Goal: Transaction & Acquisition: Purchase product/service

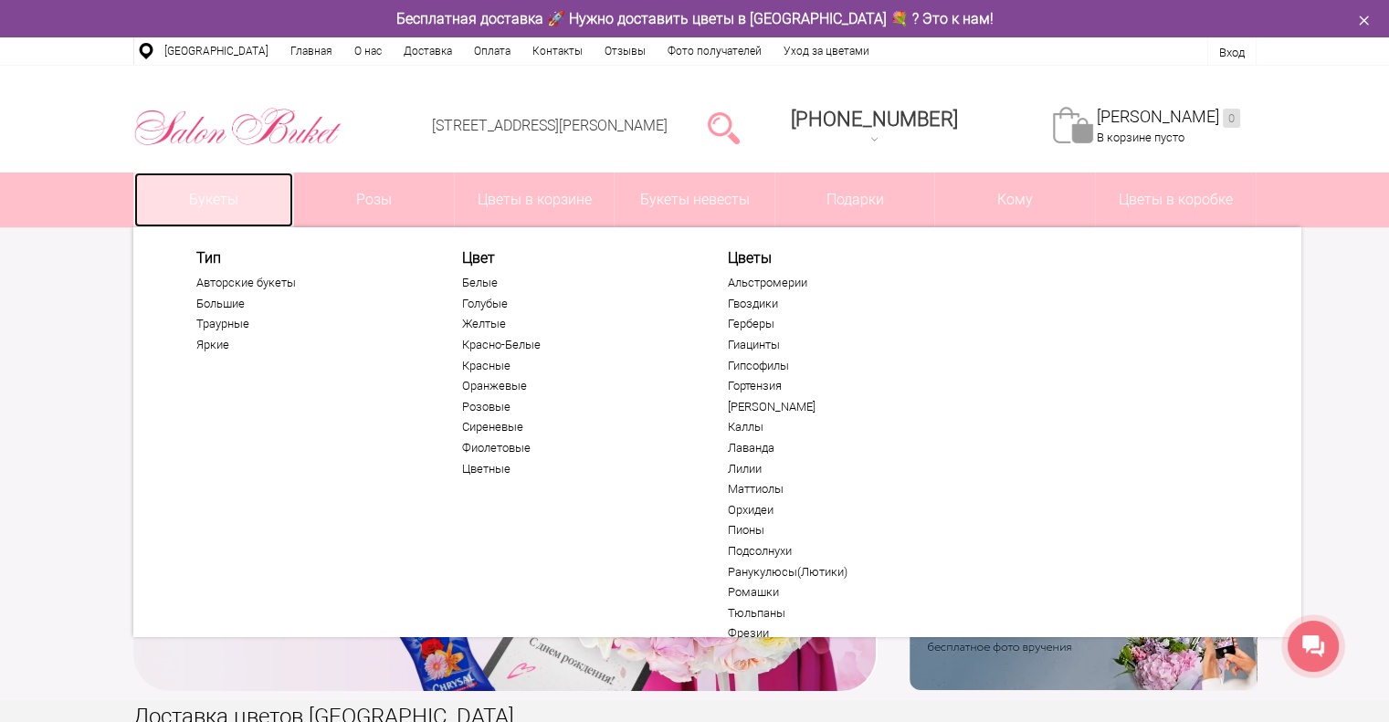
click at [226, 200] on link "Букеты" at bounding box center [214, 200] width 160 height 55
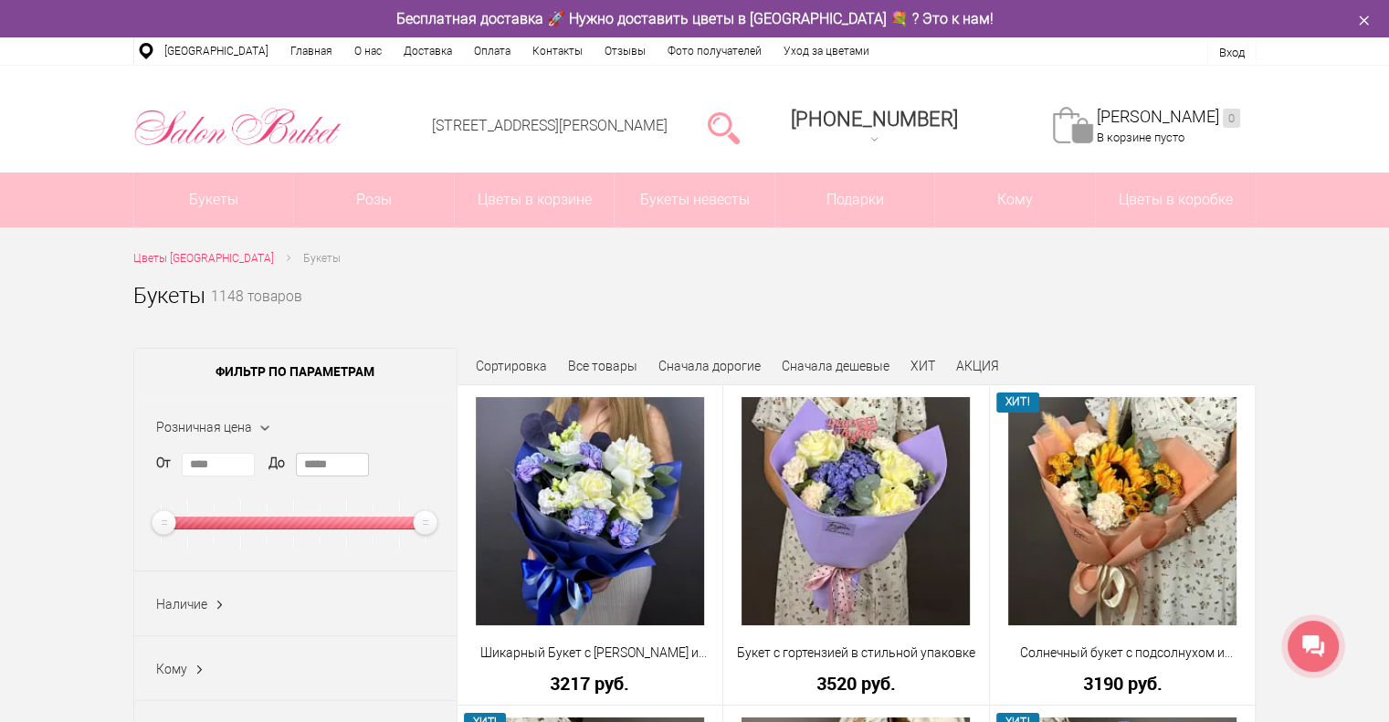
drag, startPoint x: 347, startPoint y: 465, endPoint x: 275, endPoint y: 469, distance: 72.2
click at [277, 469] on div "От **** До *****" at bounding box center [295, 501] width 279 height 96
type input "****"
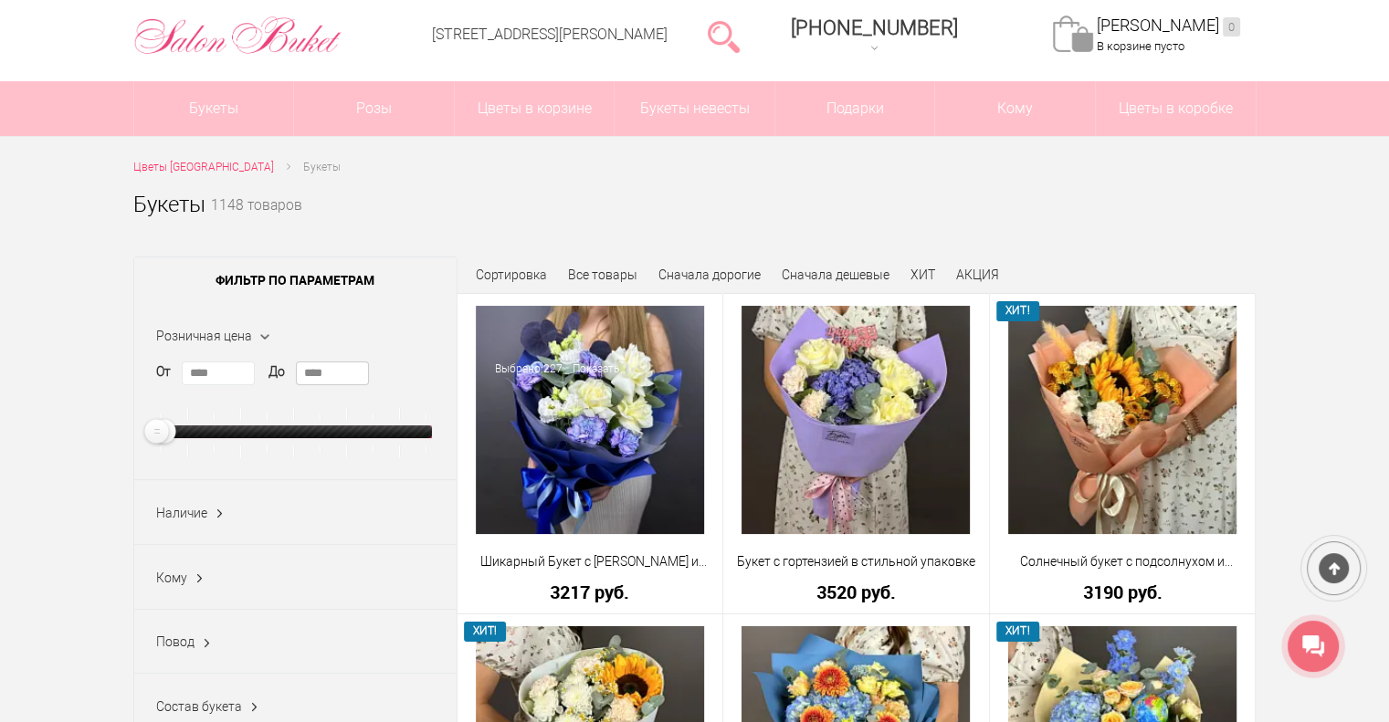
scroll to position [183, 0]
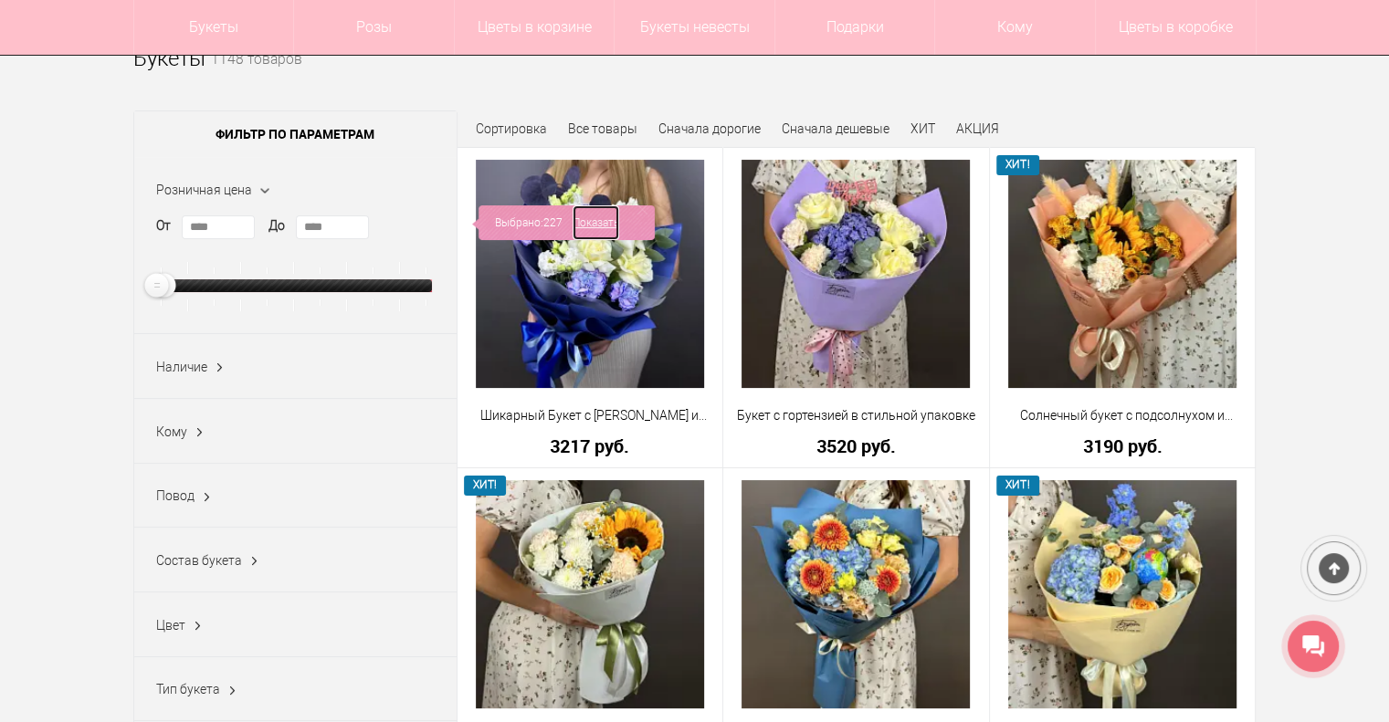
click at [605, 218] on link "Показать" at bounding box center [596, 223] width 47 height 35
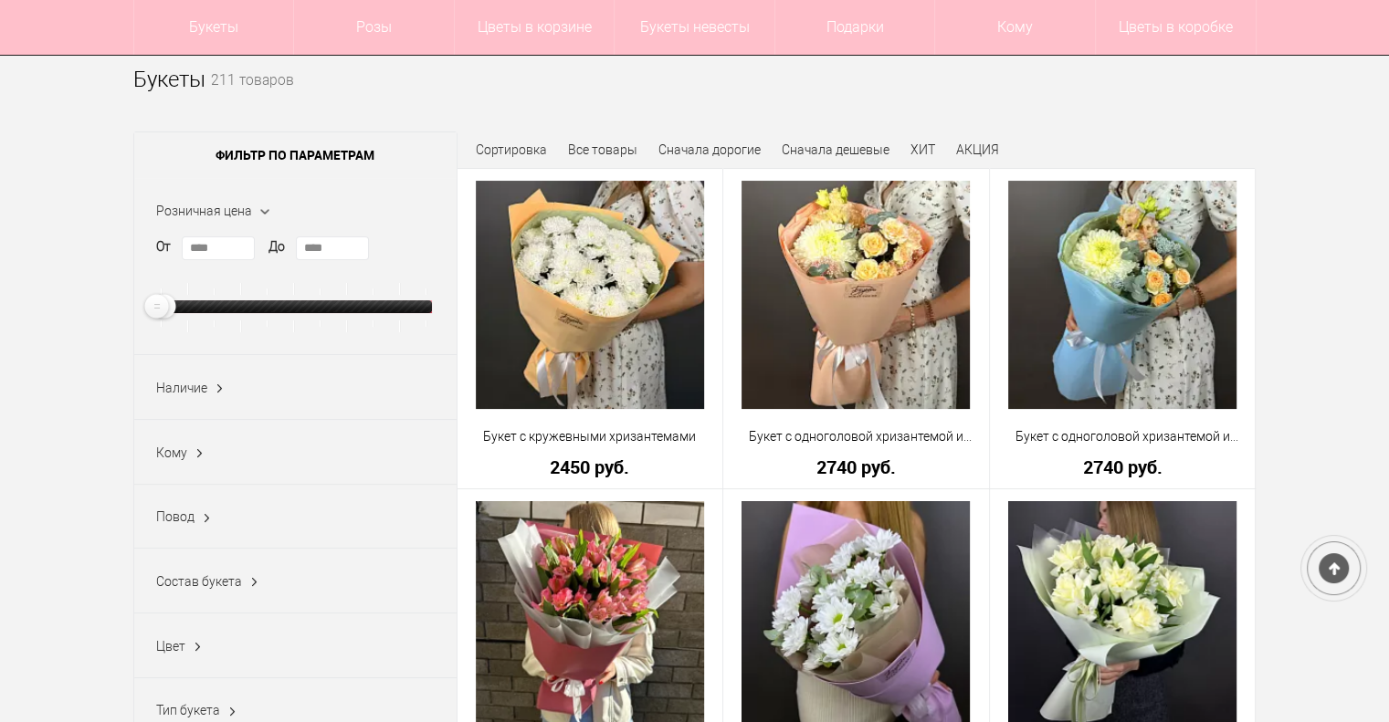
scroll to position [274, 0]
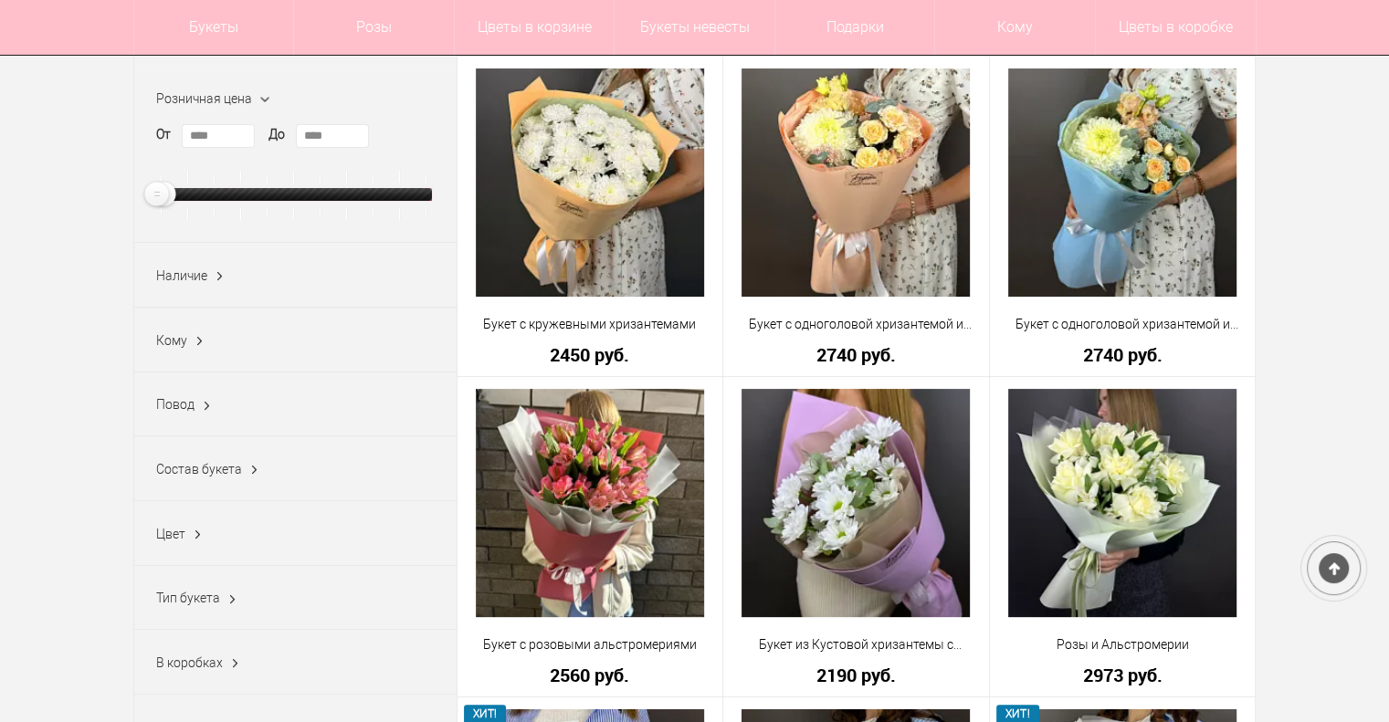
click at [206, 282] on div "Наличие Все В наличии (66) Нет (169)" at bounding box center [295, 275] width 322 height 65
click at [219, 276] on ins at bounding box center [219, 277] width 19 height 24
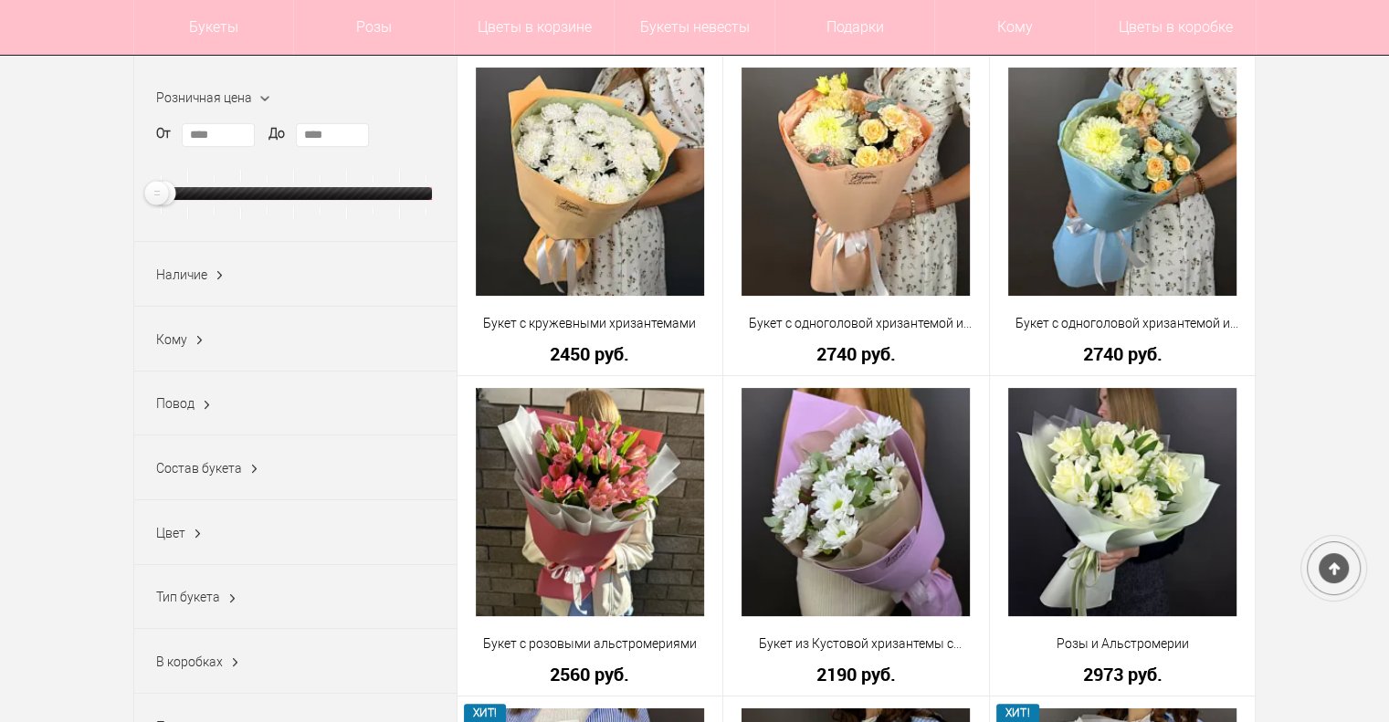
scroll to position [365, 0]
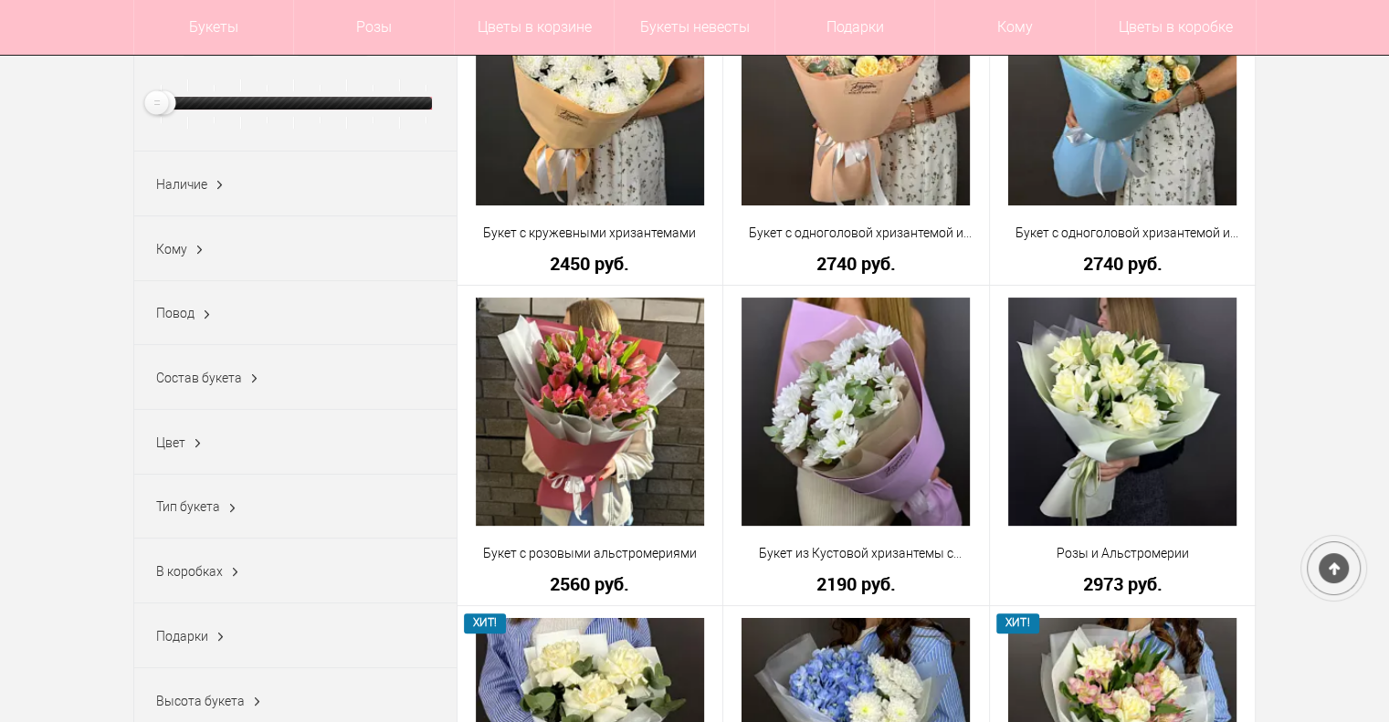
click at [222, 183] on ins at bounding box center [219, 186] width 19 height 24
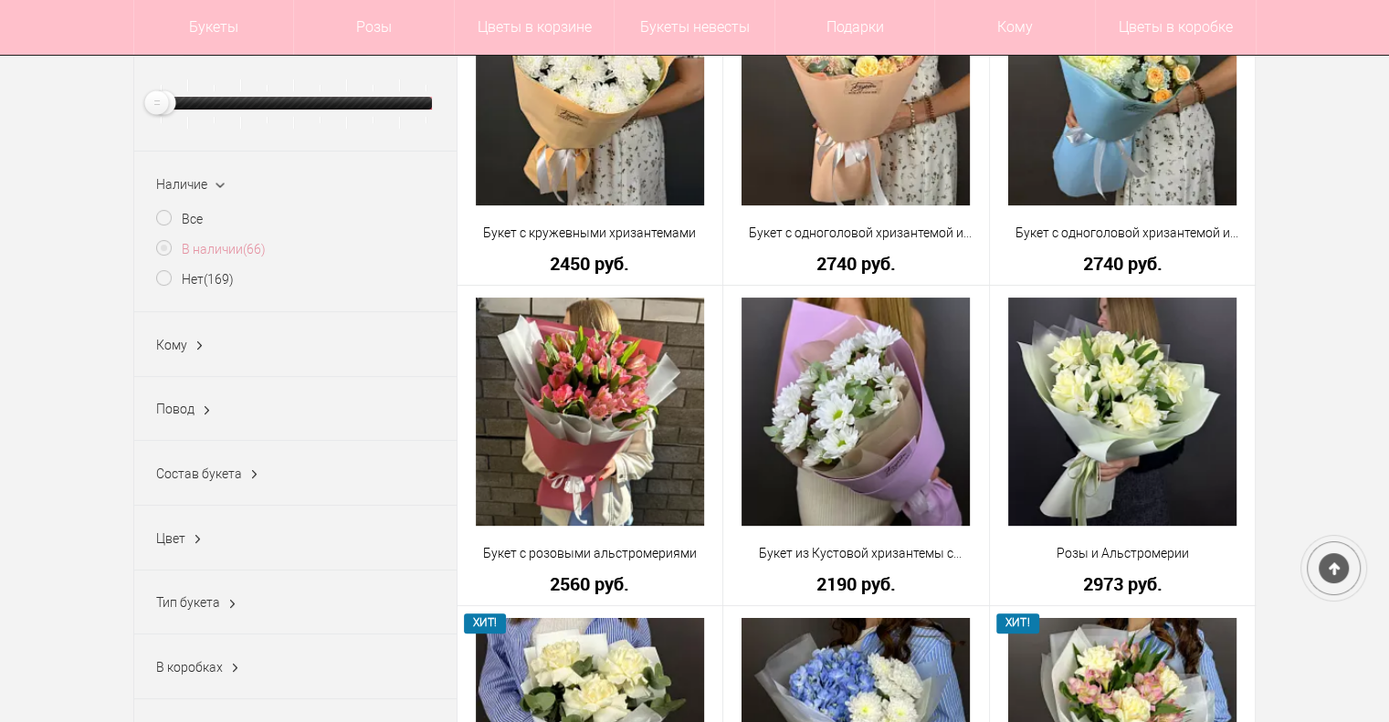
click at [166, 251] on label "В наличии (66)" at bounding box center [211, 249] width 110 height 19
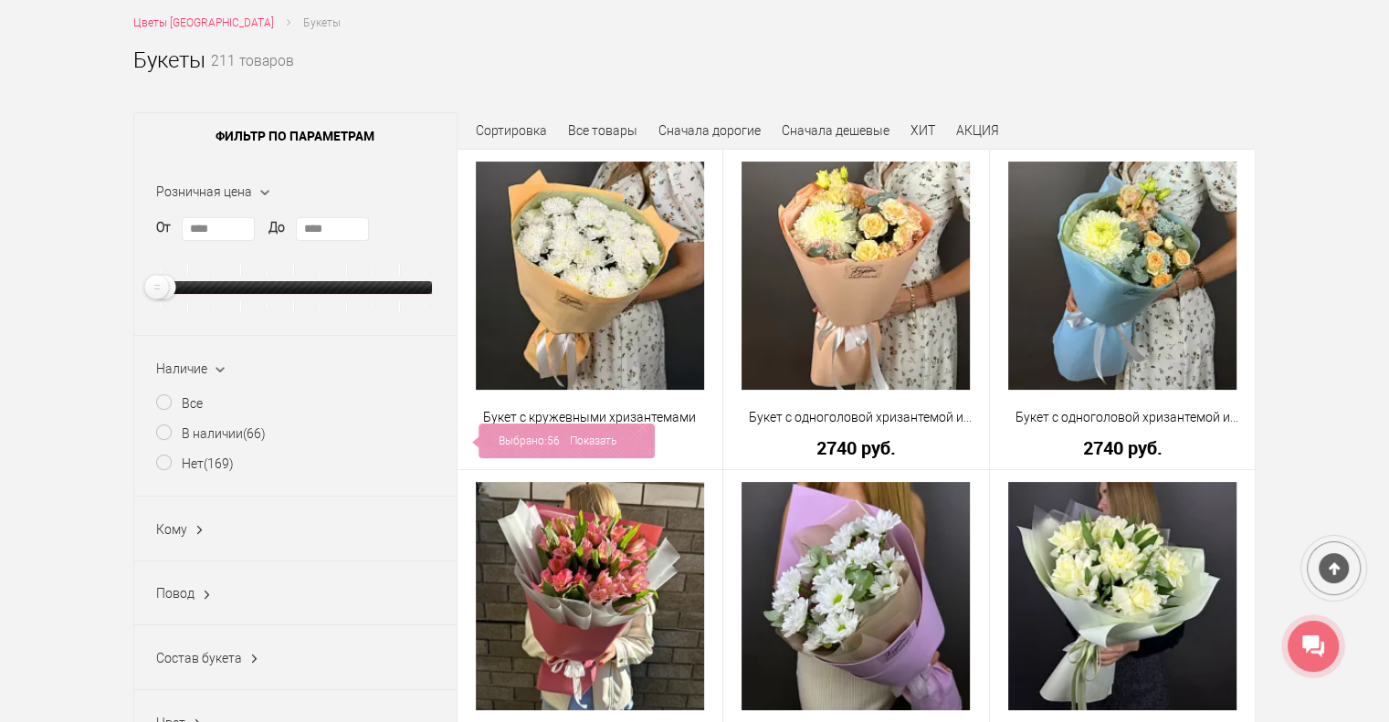
scroll to position [274, 0]
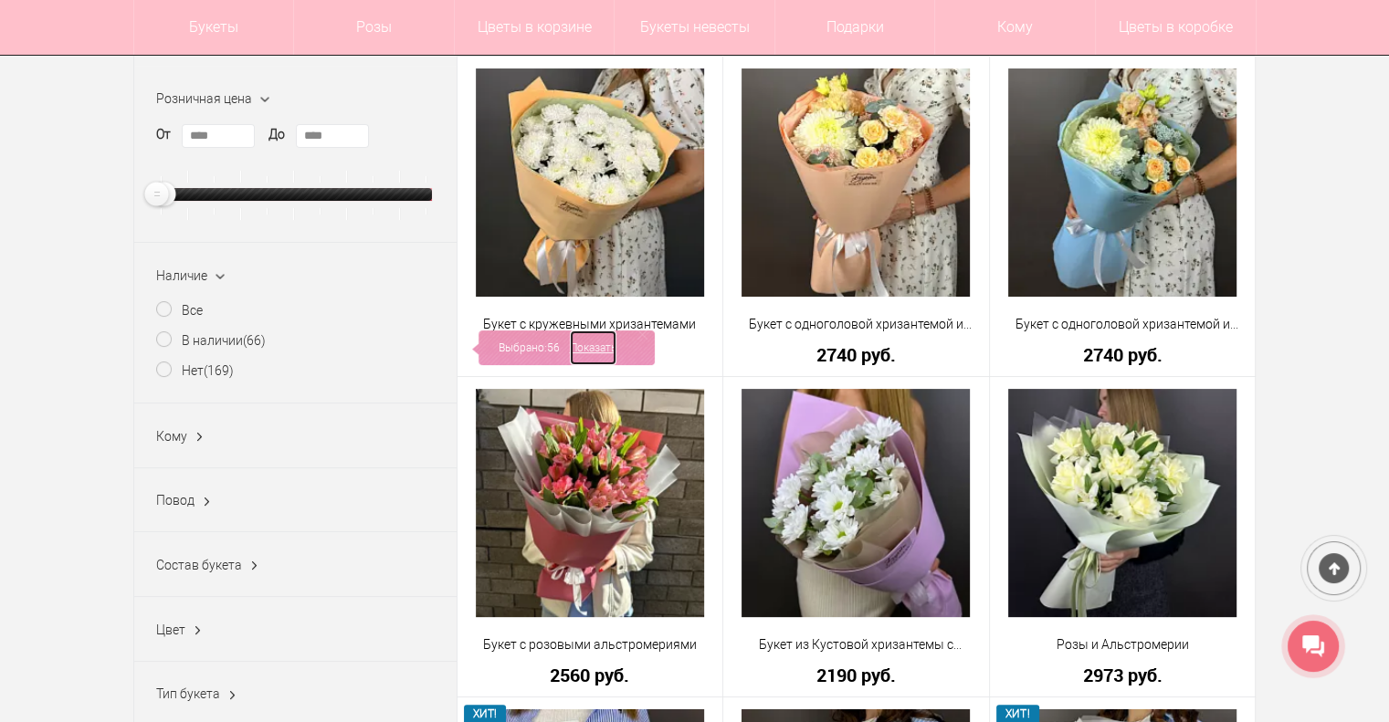
click at [584, 344] on link "Показать" at bounding box center [593, 348] width 47 height 35
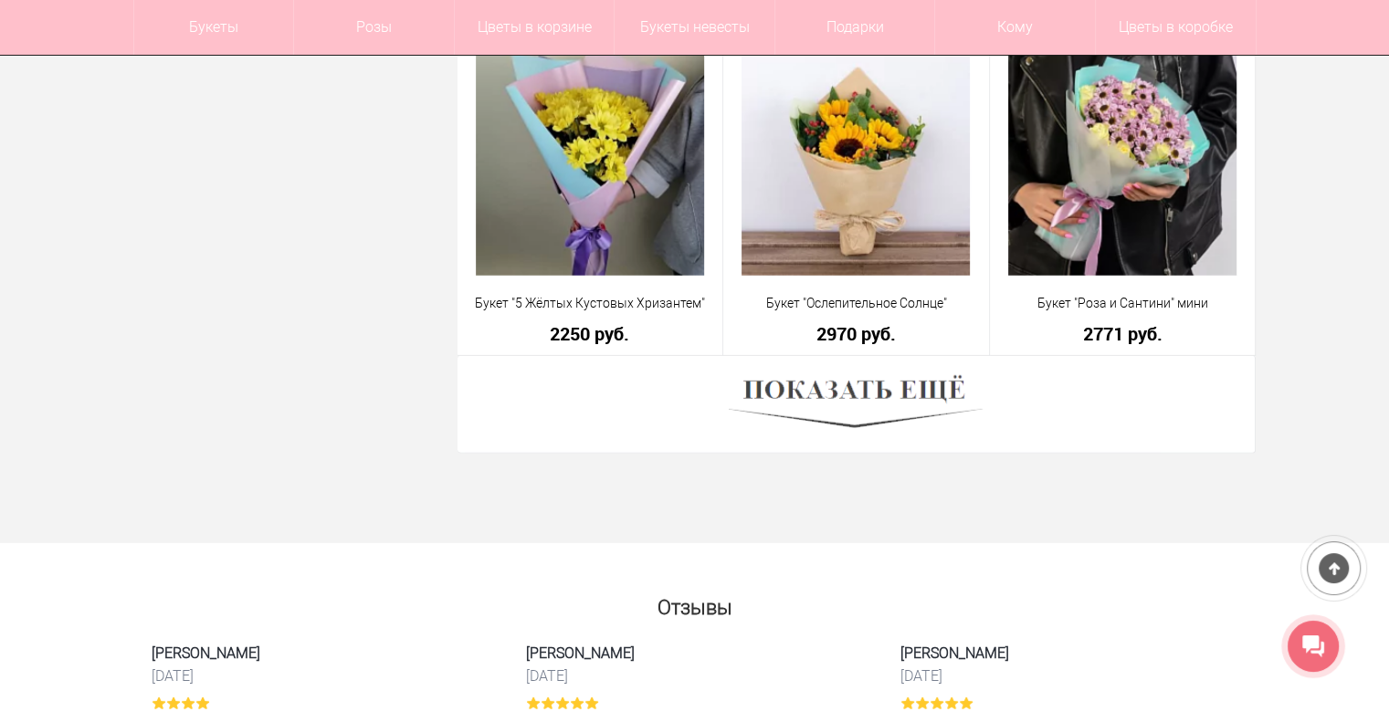
scroll to position [5115, 0]
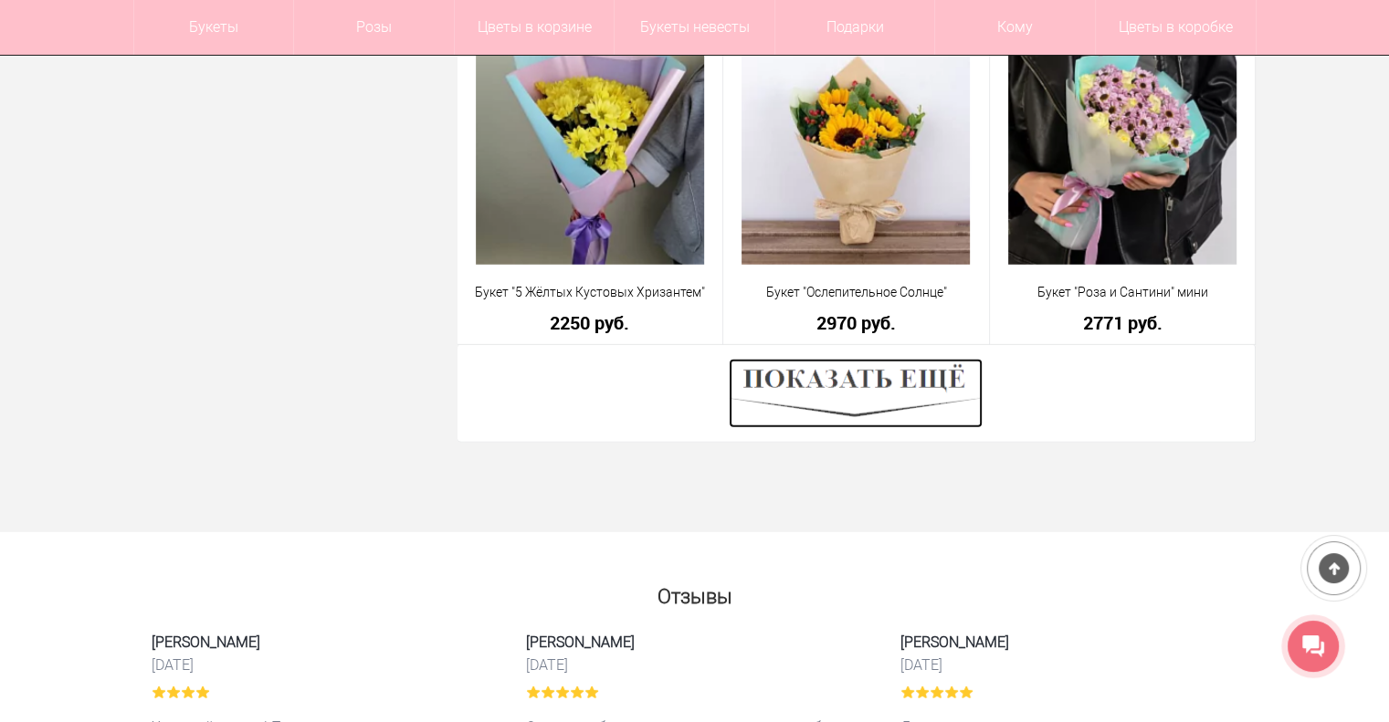
click at [837, 395] on img at bounding box center [856, 393] width 254 height 69
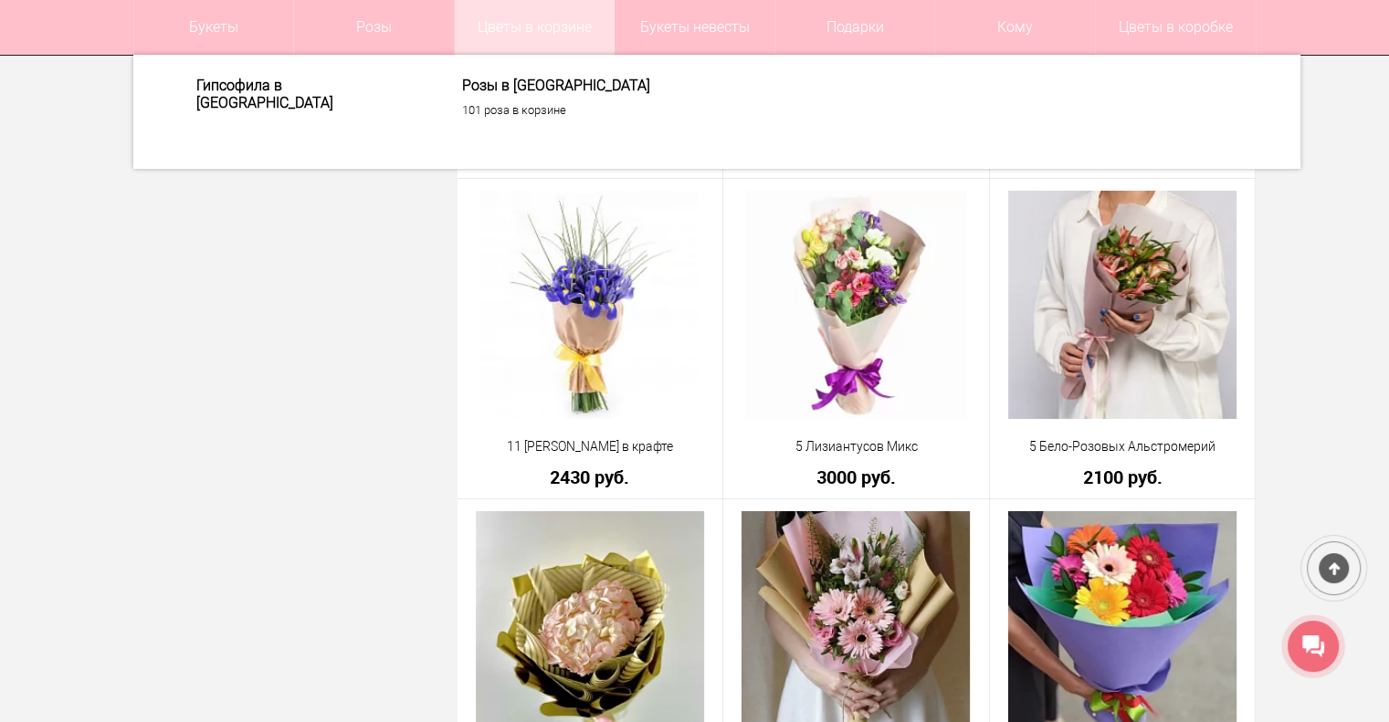
scroll to position [5937, 0]
